Goal: Transaction & Acquisition: Purchase product/service

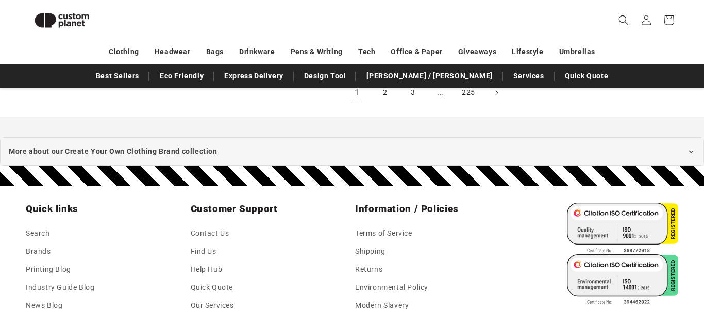
scroll to position [1329, 0]
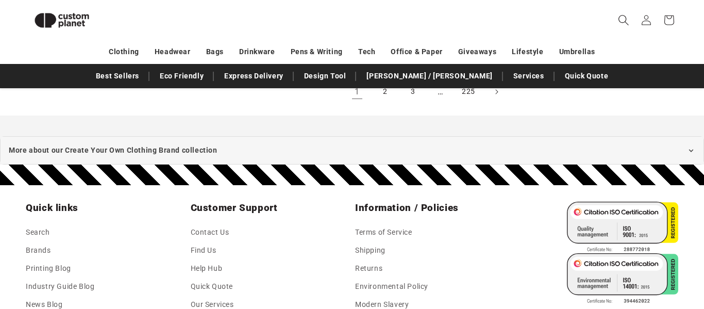
click at [618, 19] on icon "Search" at bounding box center [623, 19] width 11 height 11
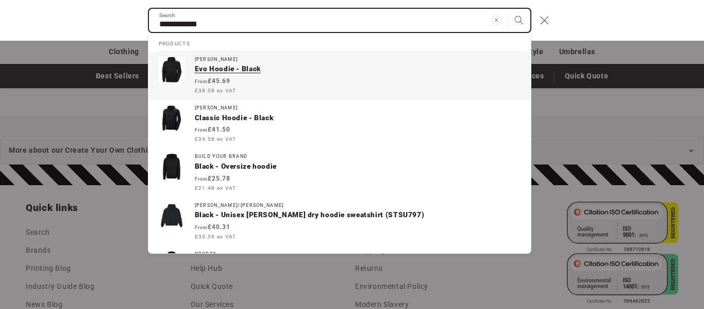
type input "**********"
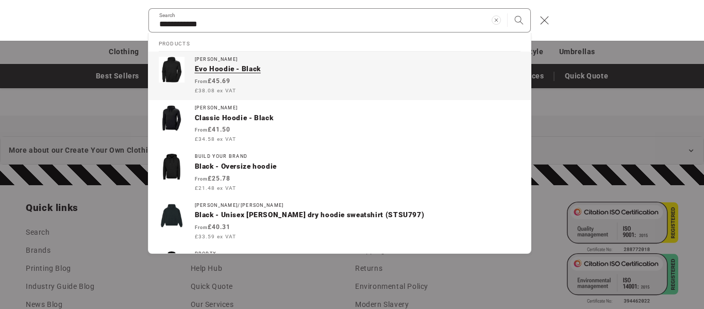
click at [227, 74] on div "Vendor: Helly Hansen Evo Hoodie - Black Regular price From £45.69 £38.08 ex VAT…" at bounding box center [358, 76] width 326 height 38
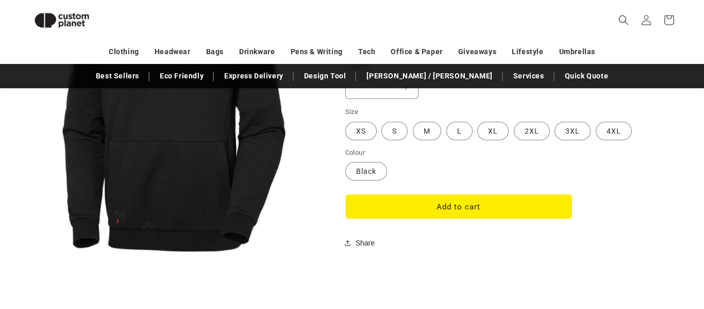
scroll to position [870, 0]
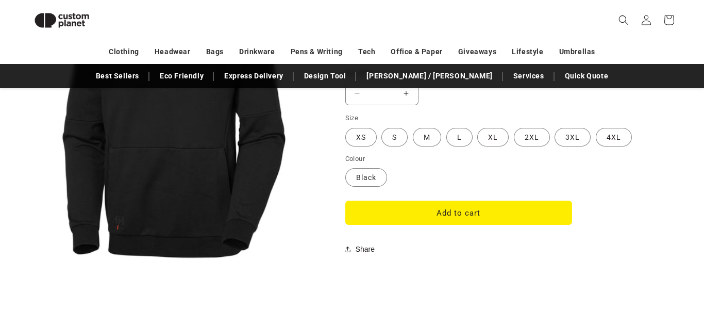
click at [506, 211] on button "Add to cart" at bounding box center [459, 213] width 227 height 24
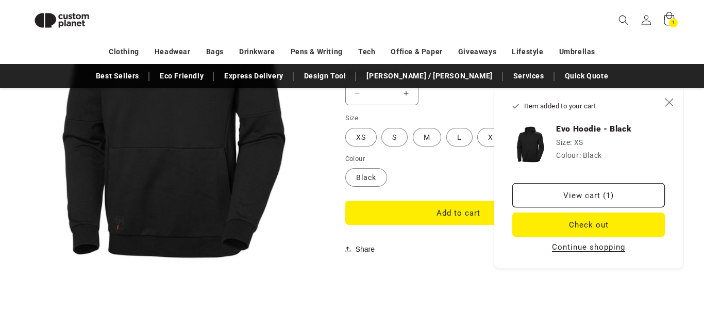
click at [665, 19] on icon at bounding box center [669, 20] width 24 height 24
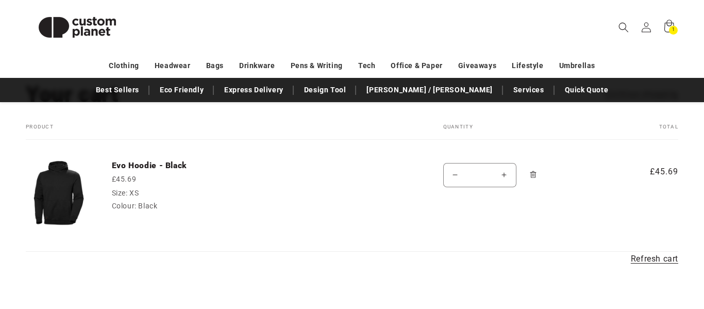
scroll to position [82, 0]
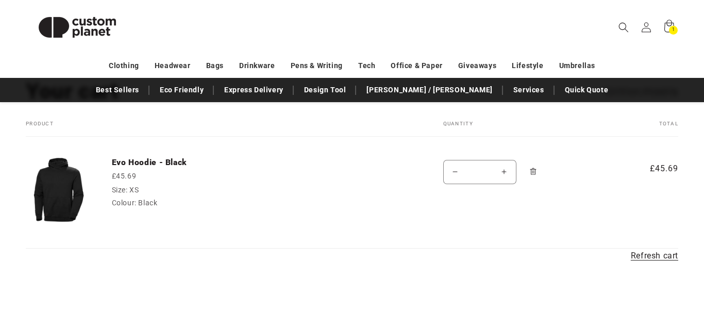
click at [83, 180] on img at bounding box center [58, 189] width 65 height 65
